Goal: Information Seeking & Learning: Compare options

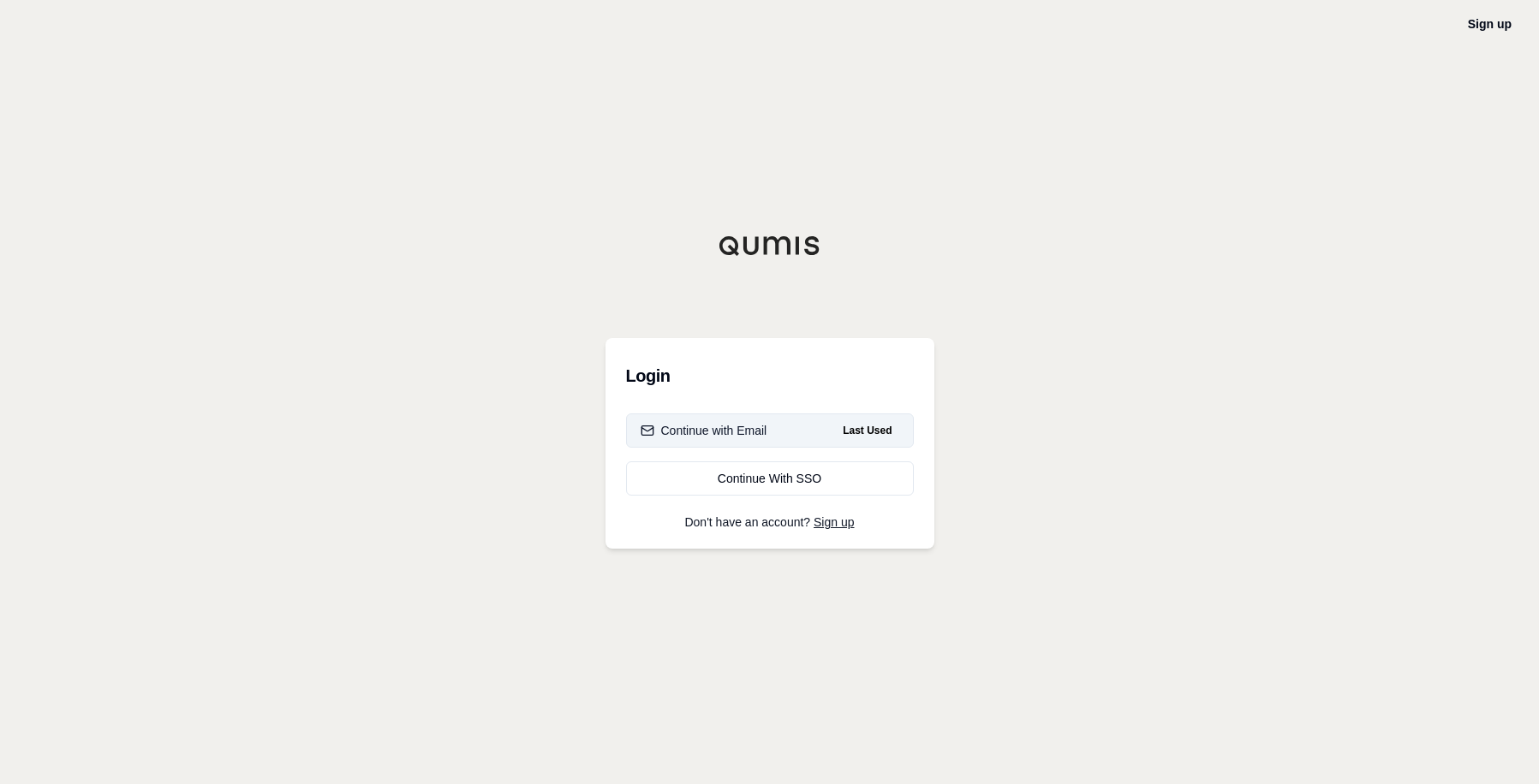
click at [763, 447] on button "Continue with Email Last Used" at bounding box center [770, 430] width 288 height 34
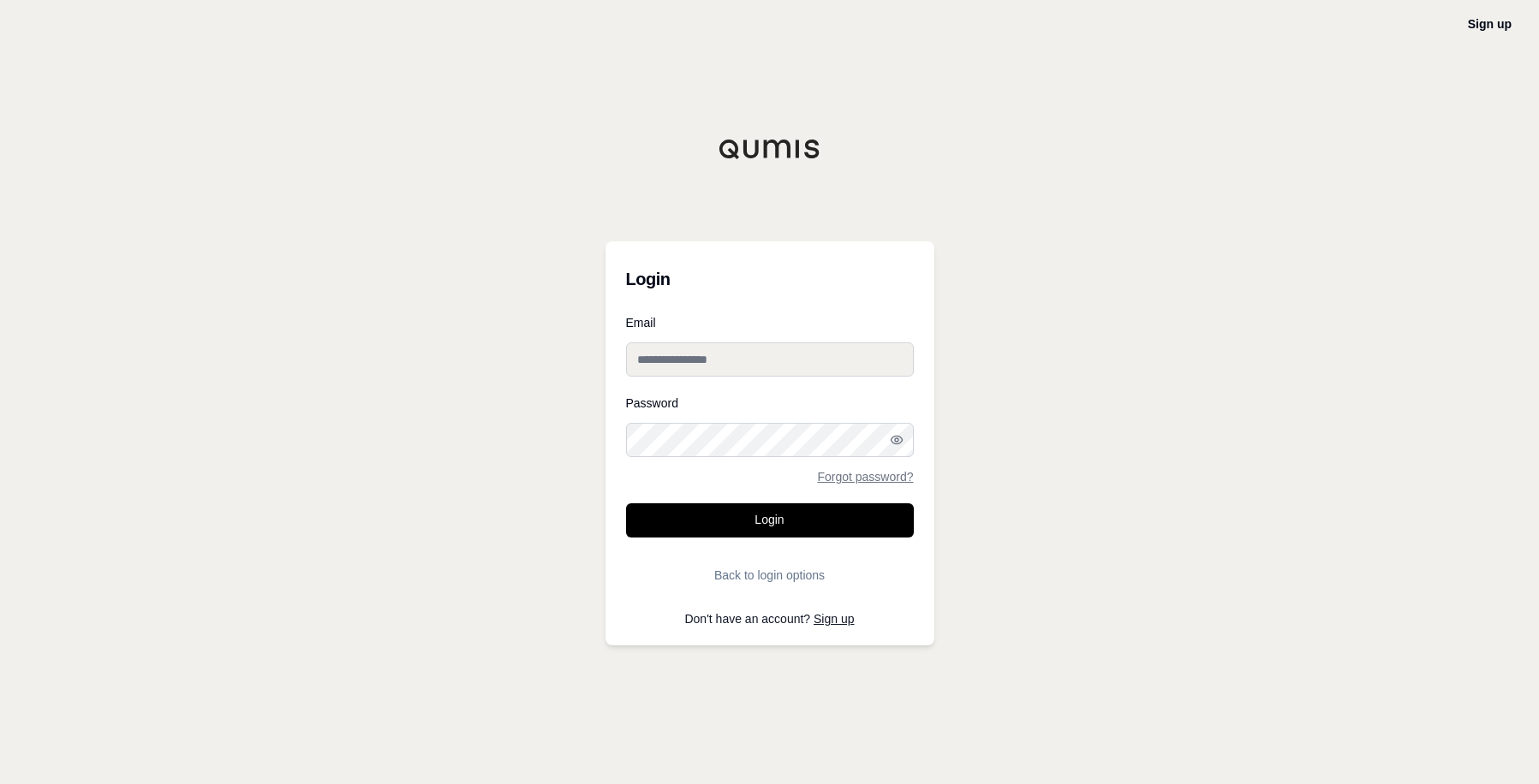
type input "**********"
click at [753, 526] on button "Login" at bounding box center [770, 519] width 288 height 34
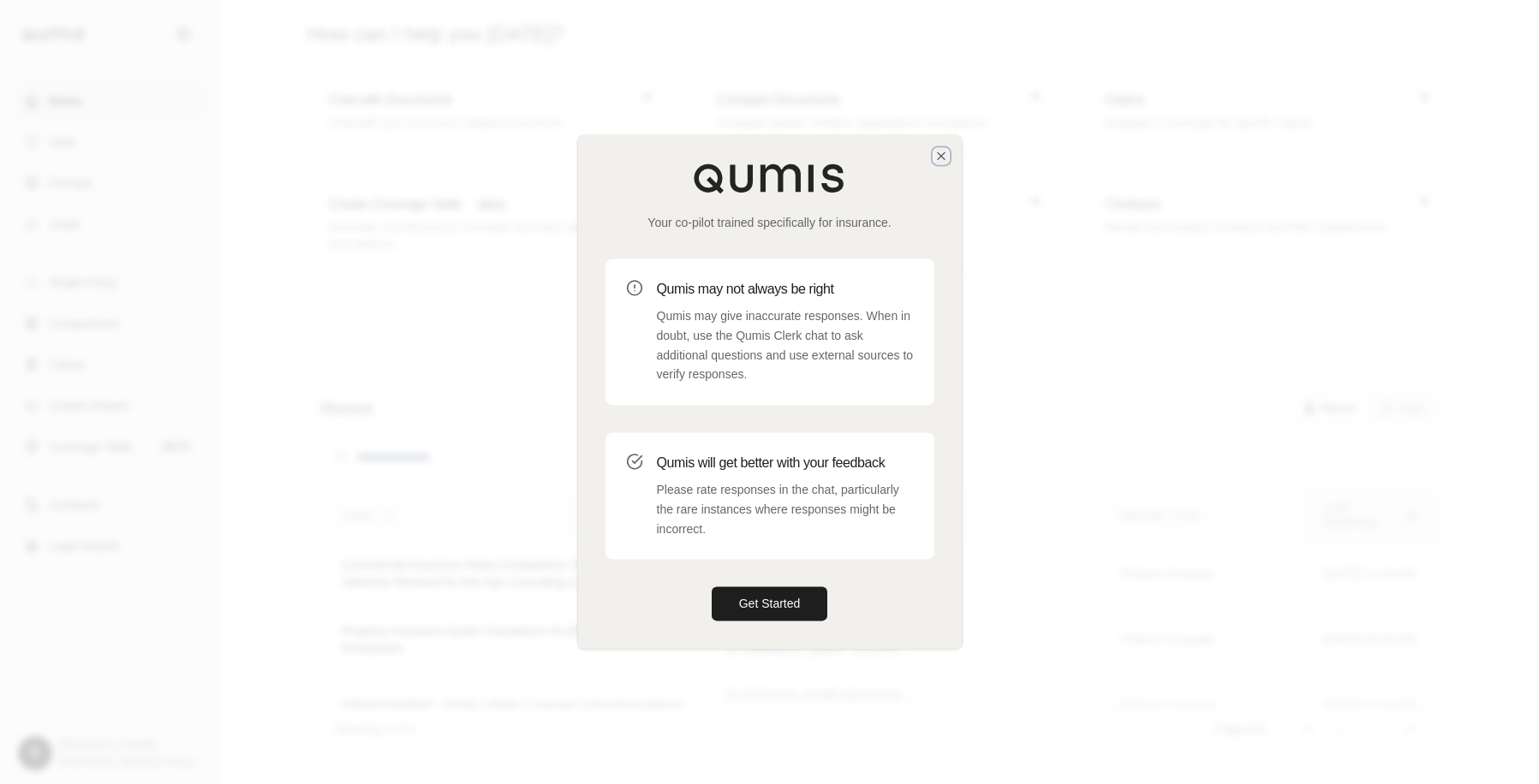
drag, startPoint x: 940, startPoint y: 157, endPoint x: 524, endPoint y: 132, distance: 416.8
click at [941, 157] on icon "button" at bounding box center [941, 156] width 14 height 14
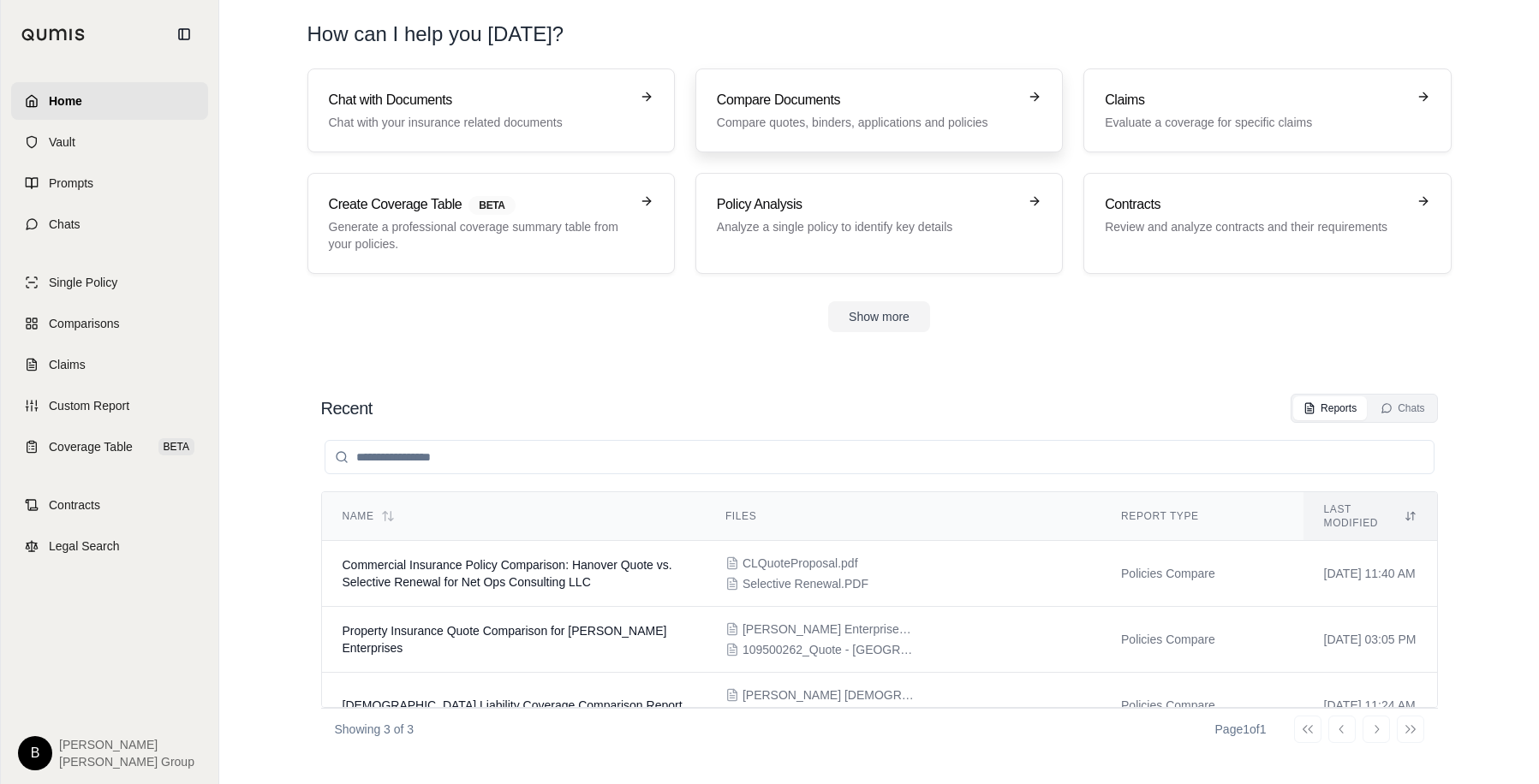
click at [973, 118] on p "Compare quotes, binders, applications and policies" at bounding box center [866, 123] width 300 height 17
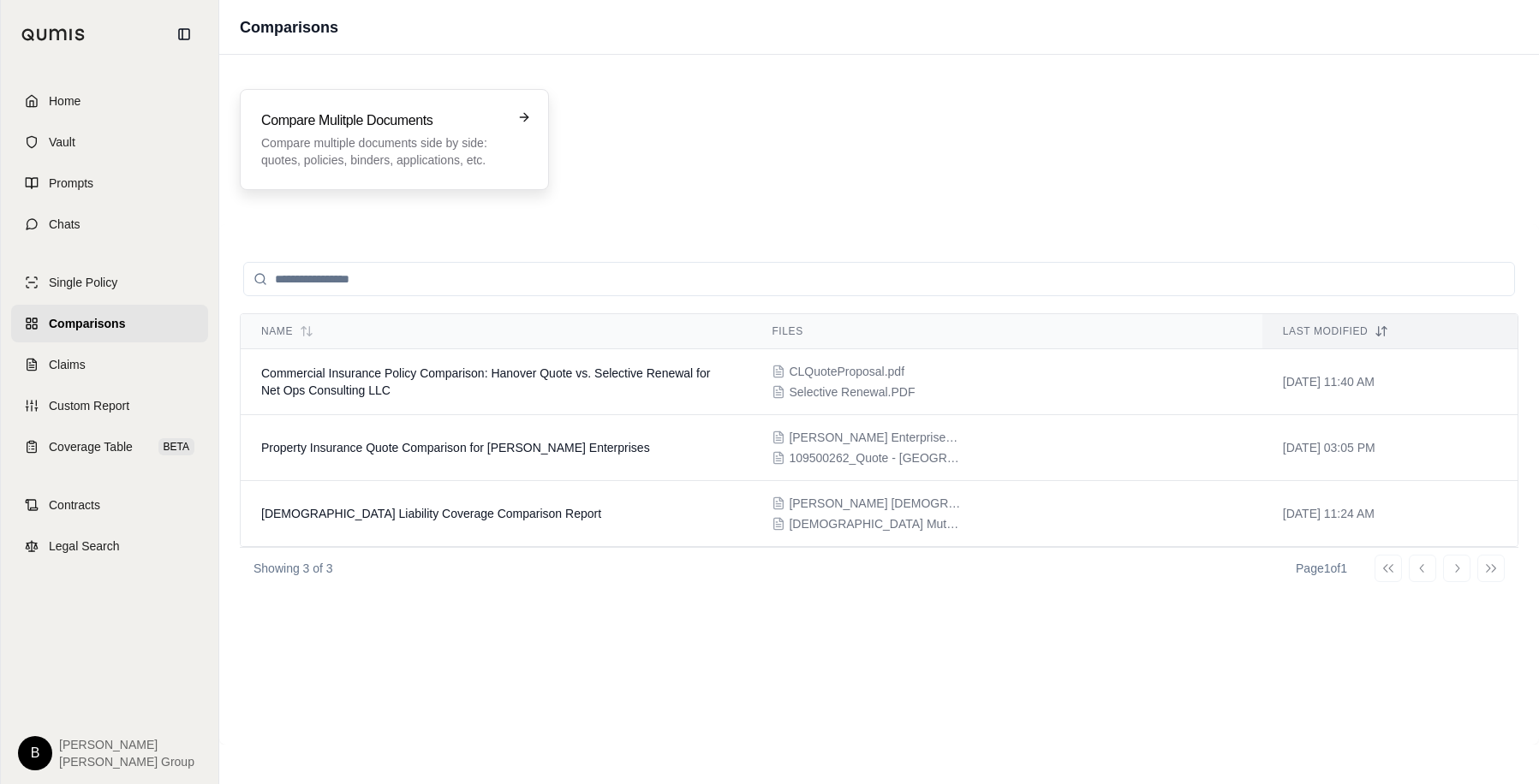
click at [441, 132] on div "Compare Mulitple Documents Compare multiple documents side by side: quotes, pol…" at bounding box center [382, 139] width 242 height 58
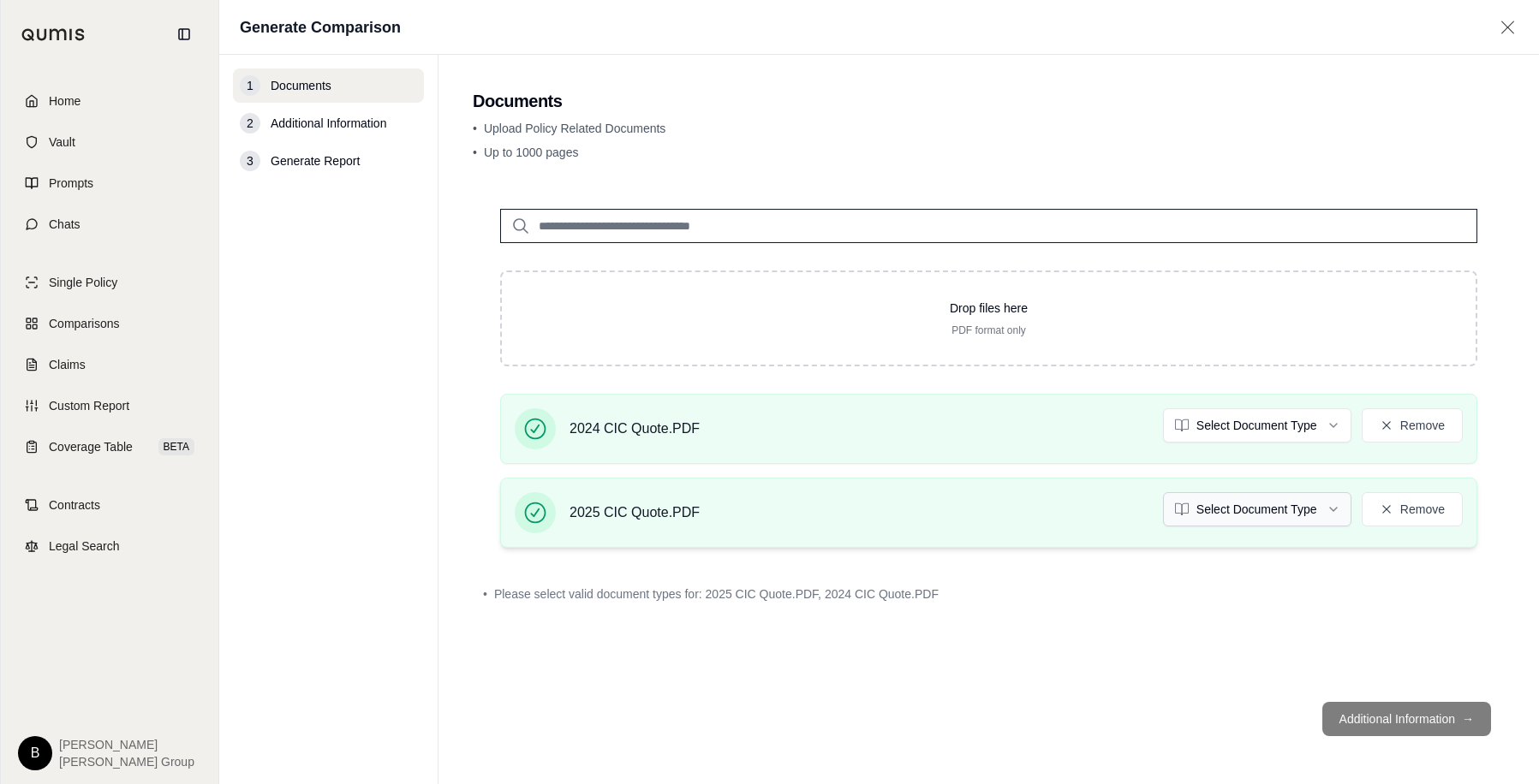
click at [1334, 514] on html "Home Vault Prompts Chats Single Policy Comparisons Claims Custom Report Coverag…" at bounding box center [770, 392] width 1539 height 784
click at [1339, 432] on html "Home Vault Prompts Chats Single Policy Comparisons Claims Custom Report Coverag…" at bounding box center [770, 392] width 1539 height 784
click at [1037, 671] on div "Drop files here PDF format only 2024 CIC Quote.PDF Select Document Type Remove …" at bounding box center [988, 435] width 1032 height 506
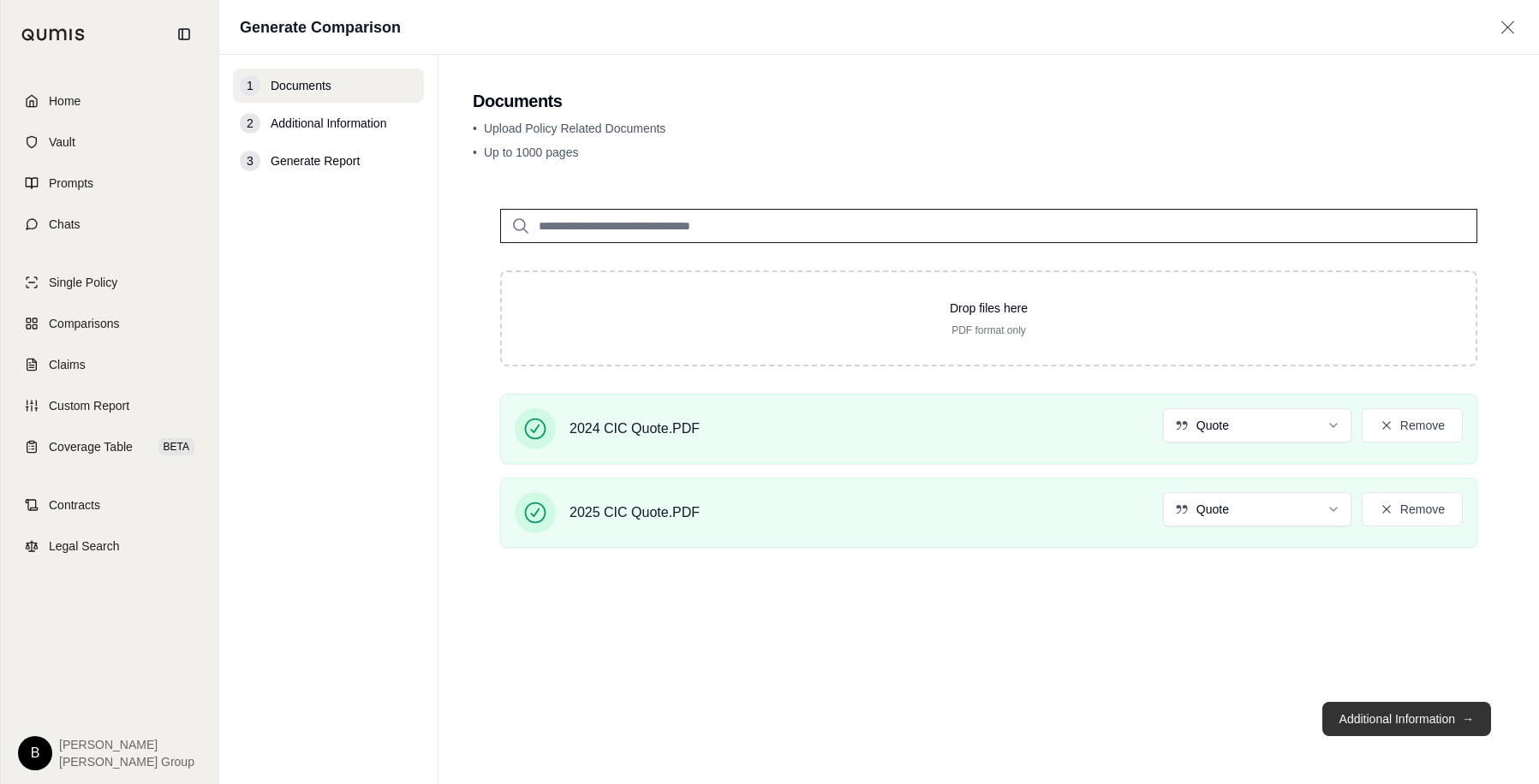
click at [1387, 722] on button "Additional Information →" at bounding box center [1407, 719] width 169 height 34
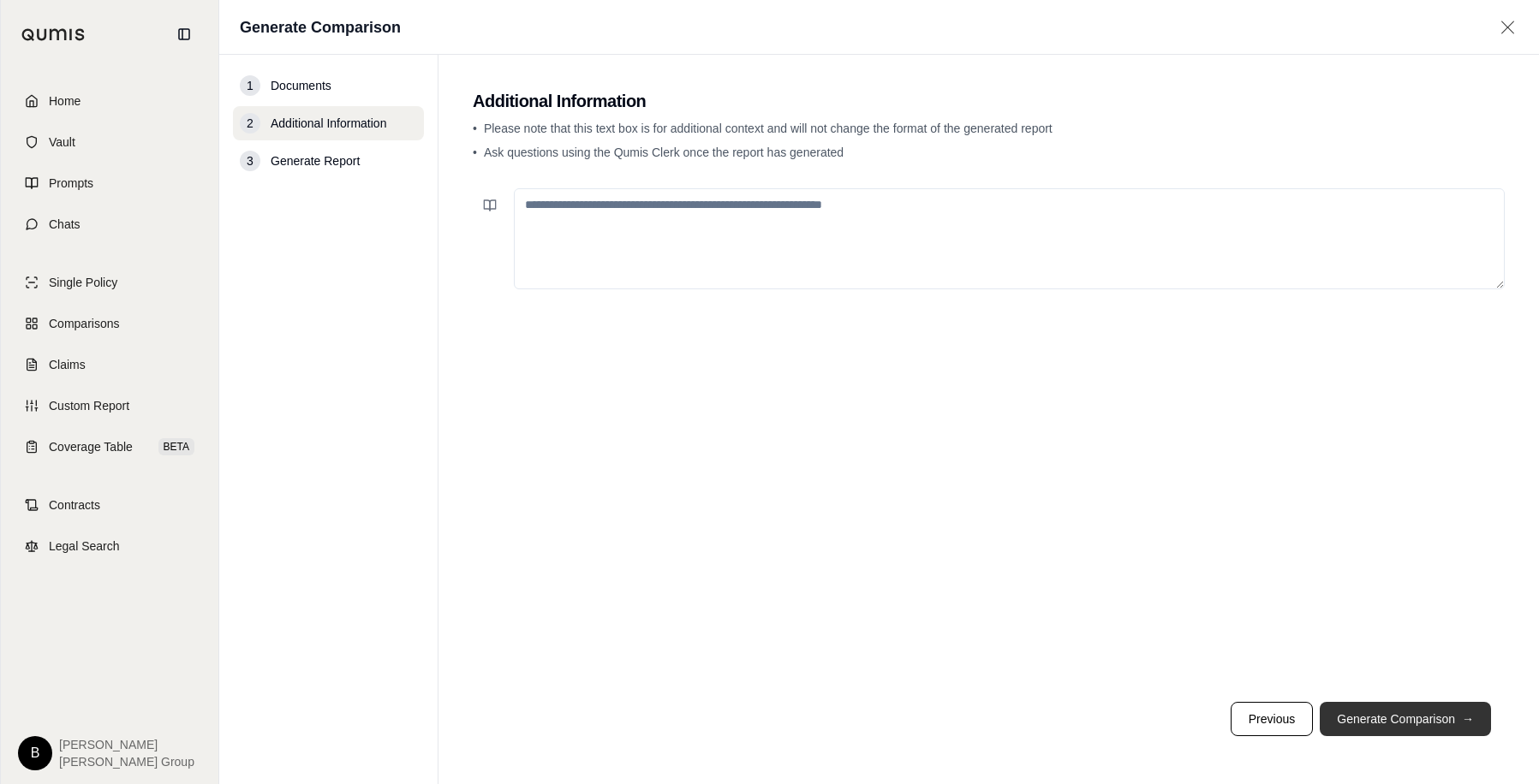
click at [1400, 711] on button "Generate Comparison →" at bounding box center [1405, 719] width 171 height 34
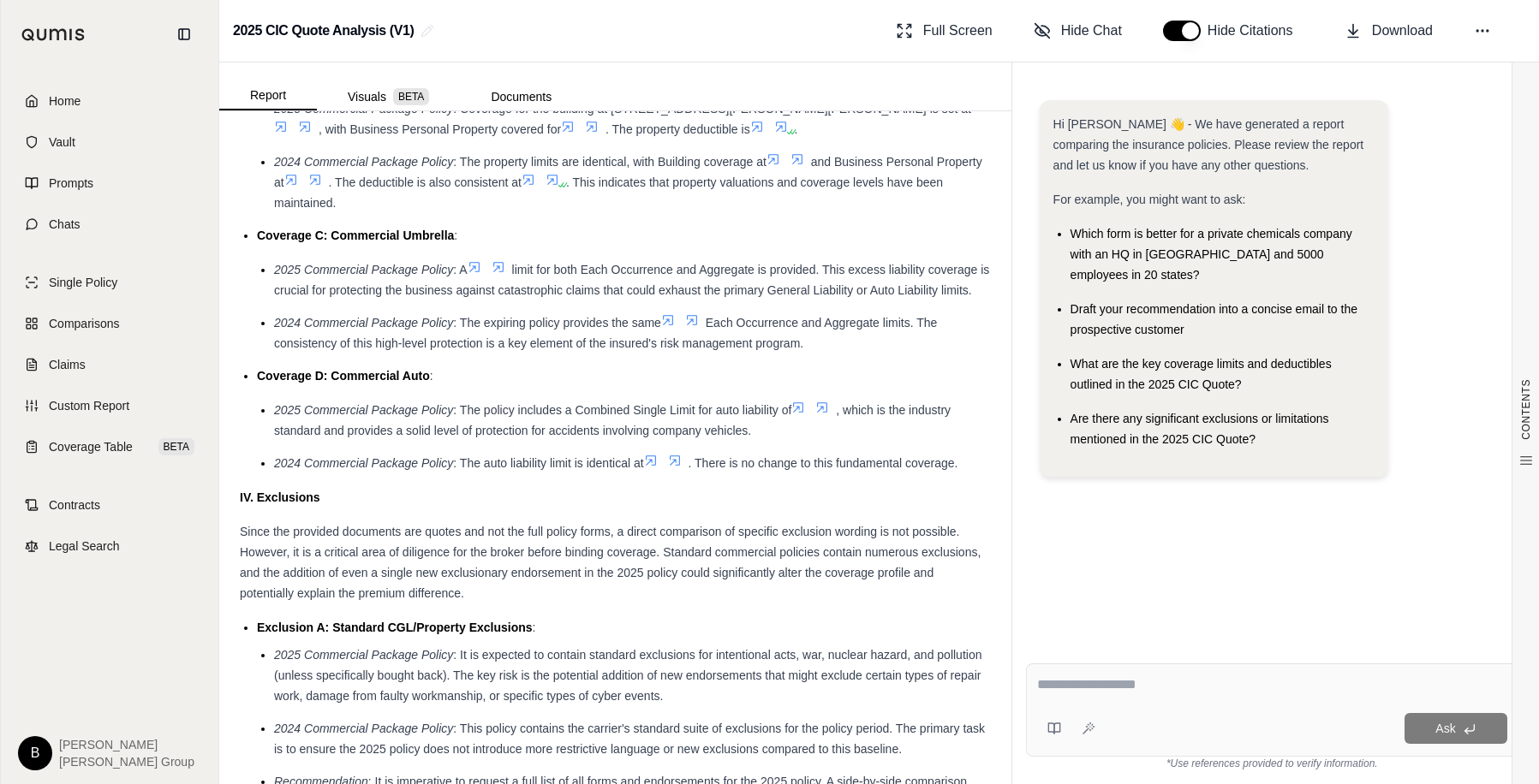
scroll to position [2483, 0]
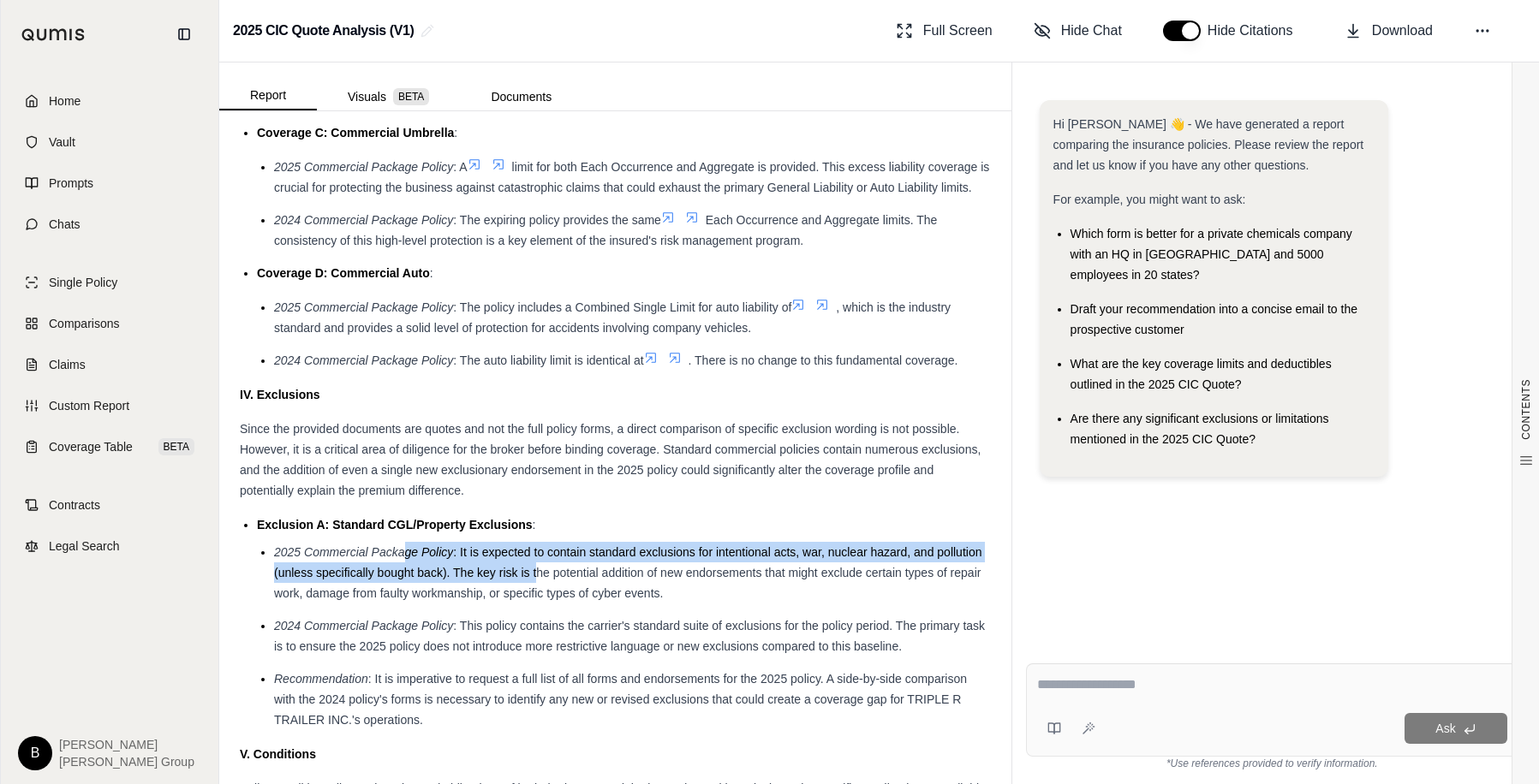
drag, startPoint x: 522, startPoint y: 581, endPoint x: 585, endPoint y: 585, distance: 63.1
click at [585, 585] on li "2025 Commercial Package Policy : It is expected to contain standard exclusions …" at bounding box center [632, 573] width 716 height 62
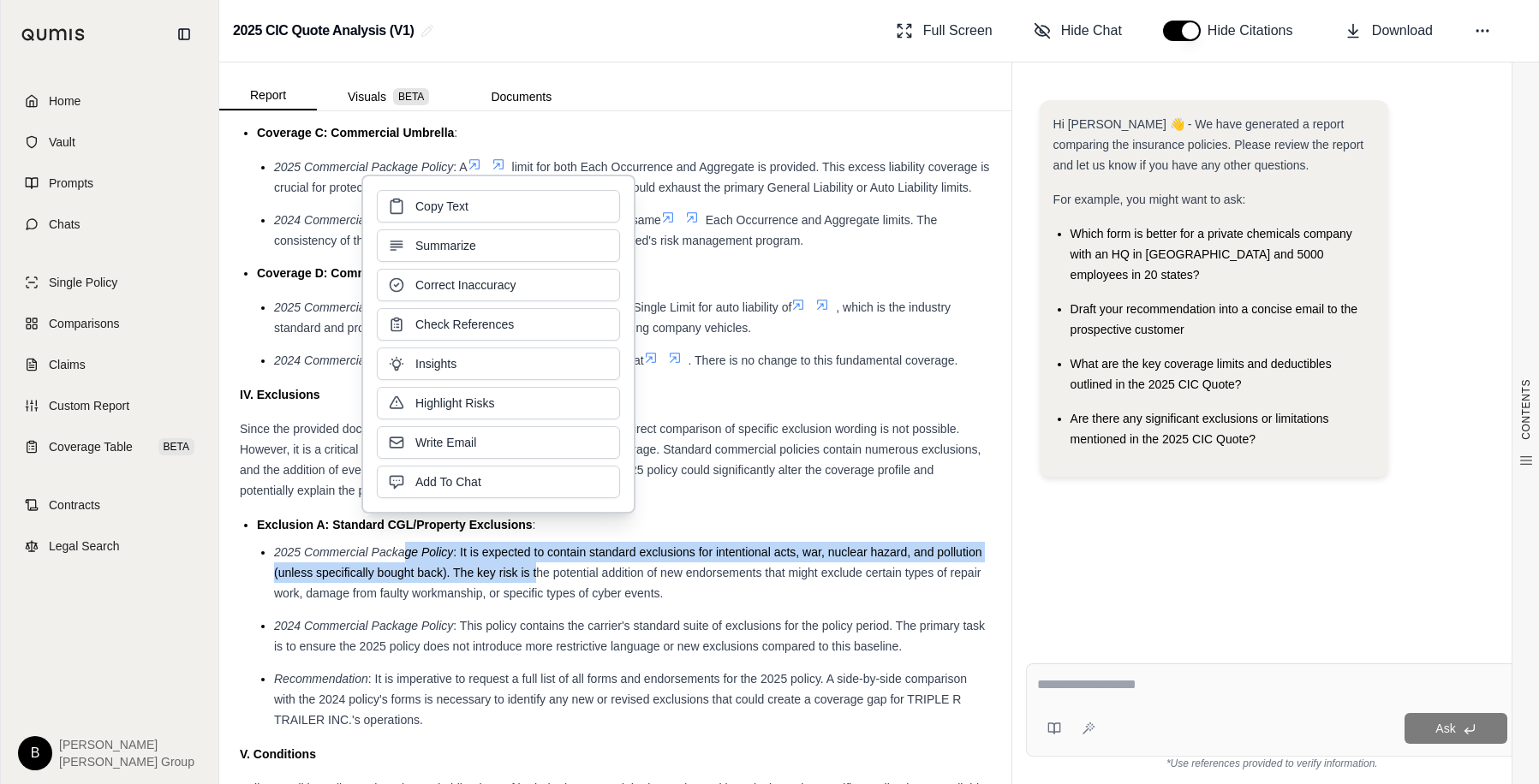
click at [585, 585] on li "2025 Commercial Package Policy : It is expected to contain standard exclusions …" at bounding box center [632, 573] width 716 height 62
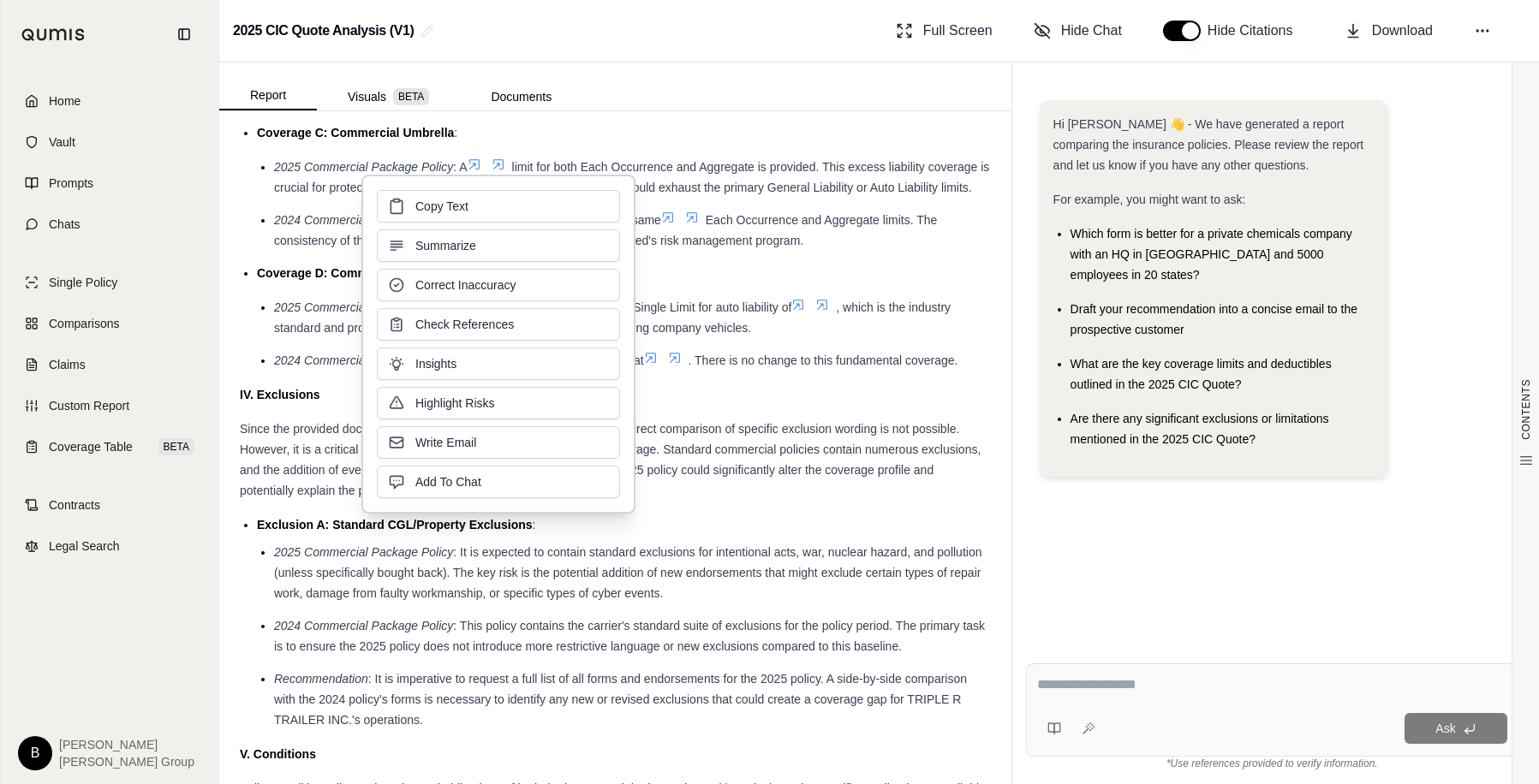
click at [576, 588] on span ": It is expected to contain standard exclusions for intentional acts, war, nucl…" at bounding box center [628, 573] width 708 height 55
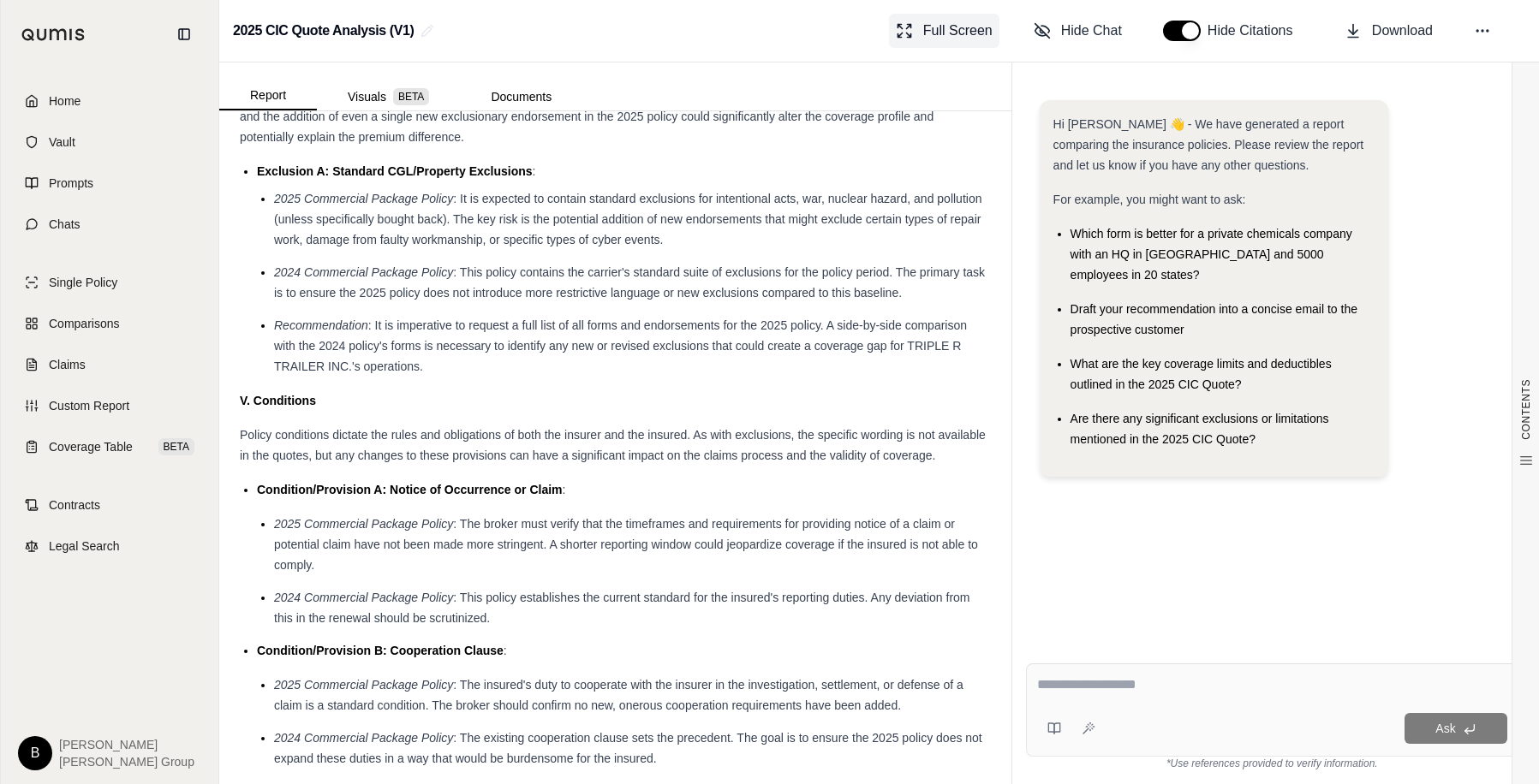
scroll to position [2747, 0]
